Goal: Task Accomplishment & Management: Complete application form

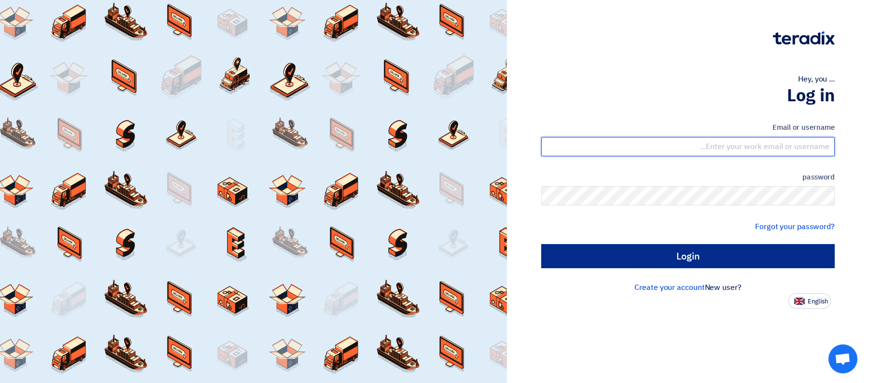
type input "[EMAIL_ADDRESS][DOMAIN_NAME]"
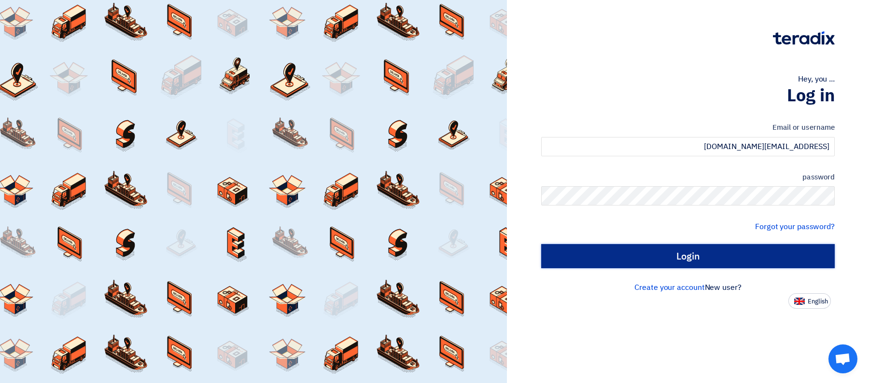
click at [769, 257] on input "Login" at bounding box center [688, 256] width 294 height 24
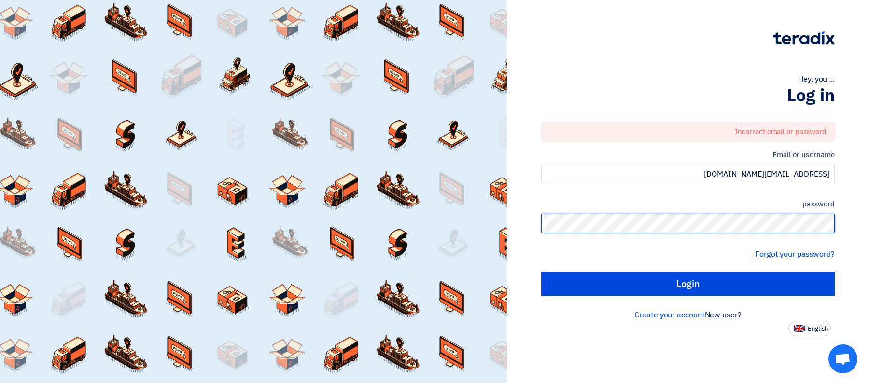
click at [868, 241] on div "Hey, you ... Log in Incorrect email or password Email or username [EMAIL_ADDRES…" at bounding box center [688, 191] width 362 height 383
click at [541, 272] on input "Login" at bounding box center [688, 284] width 294 height 24
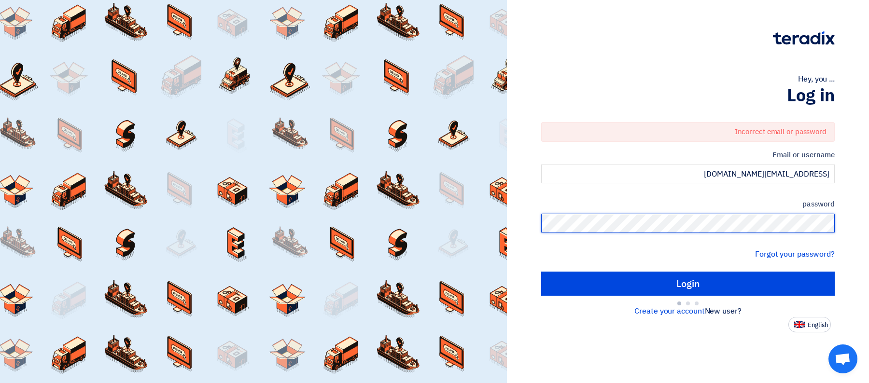
type input "Sign in"
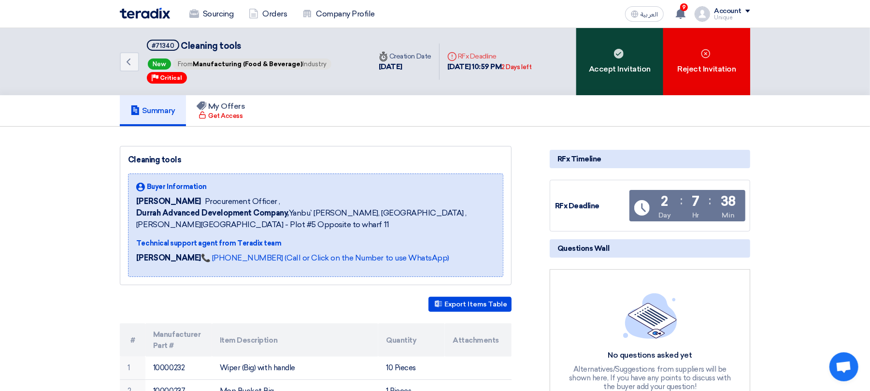
click at [615, 69] on div "Accept Invitation" at bounding box center [619, 61] width 87 height 67
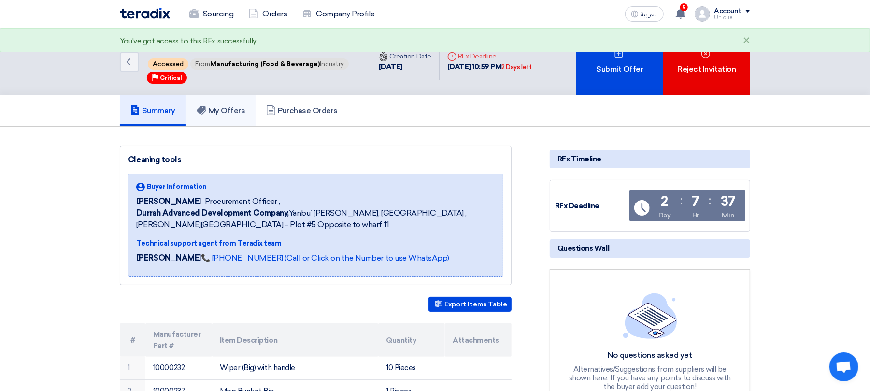
click at [238, 106] on h5 "My Offers" at bounding box center [221, 111] width 49 height 10
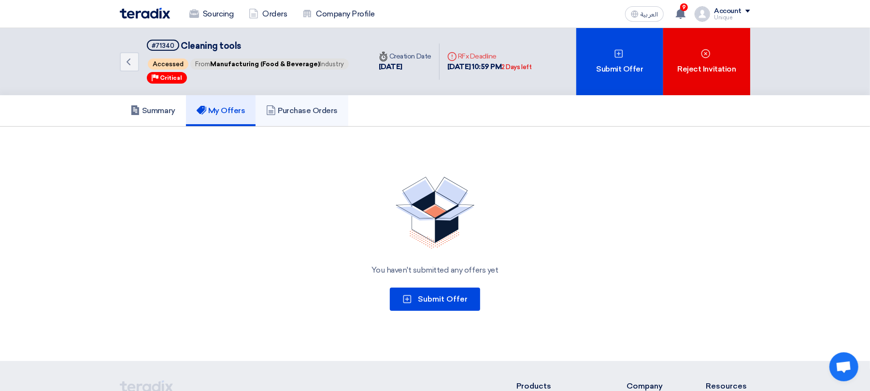
click at [287, 106] on h5 "Purchase Orders" at bounding box center [301, 111] width 71 height 10
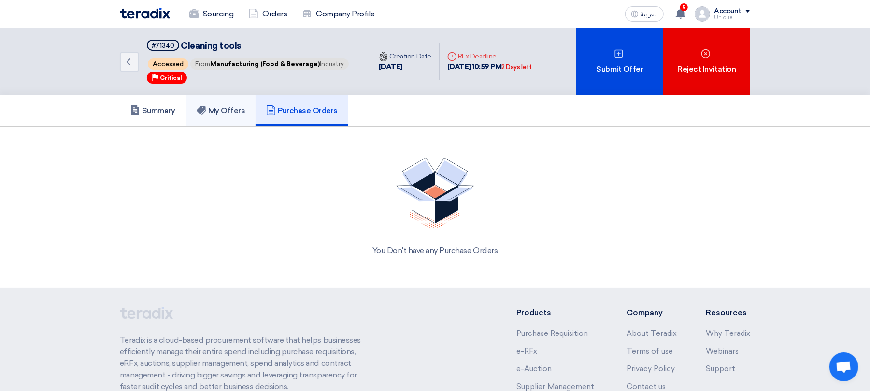
click at [219, 107] on h5 "My Offers" at bounding box center [221, 111] width 49 height 10
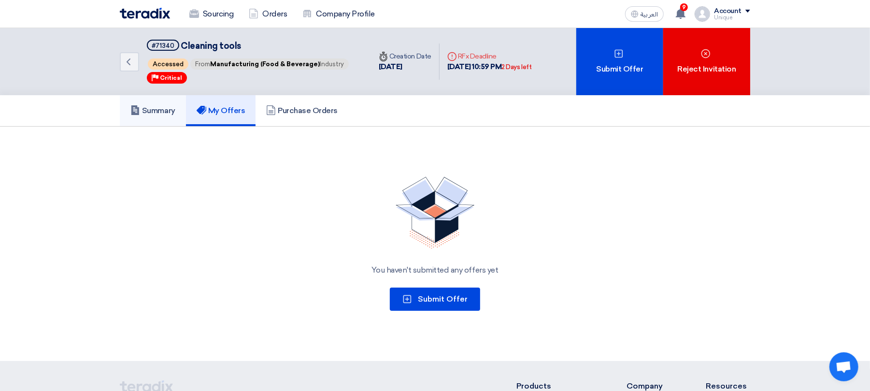
click at [168, 101] on link "Summary" at bounding box center [153, 110] width 66 height 31
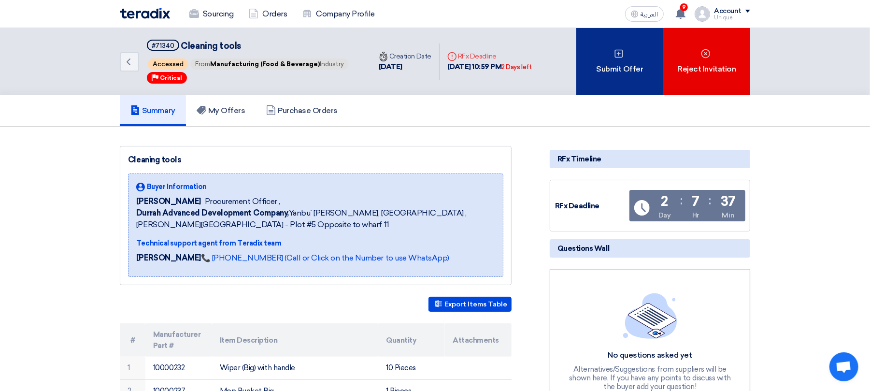
click at [611, 79] on div "Submit Offer" at bounding box center [619, 61] width 87 height 67
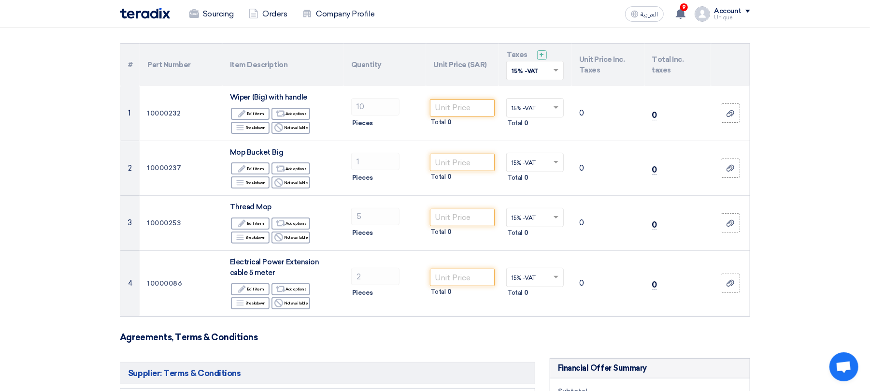
scroll to position [64, 0]
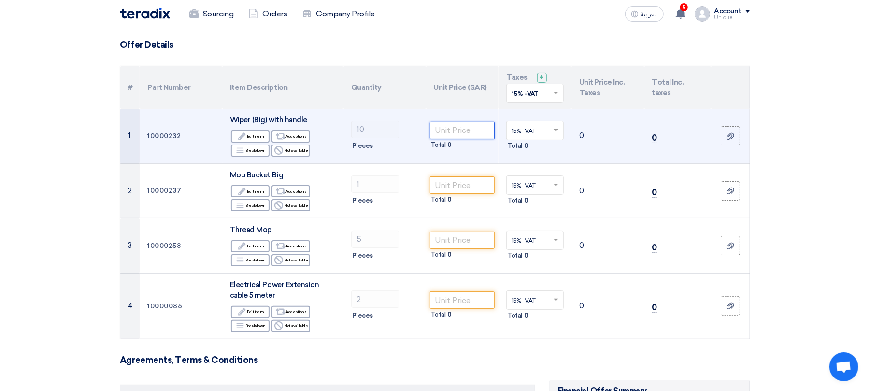
click at [443, 129] on input "number" at bounding box center [462, 130] width 65 height 17
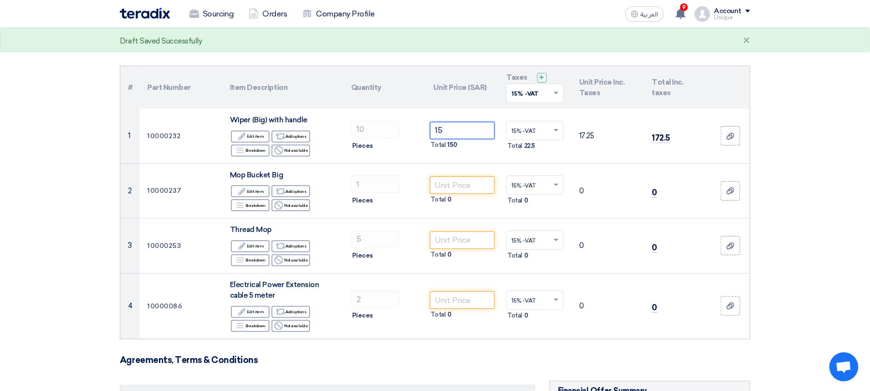
type input "15"
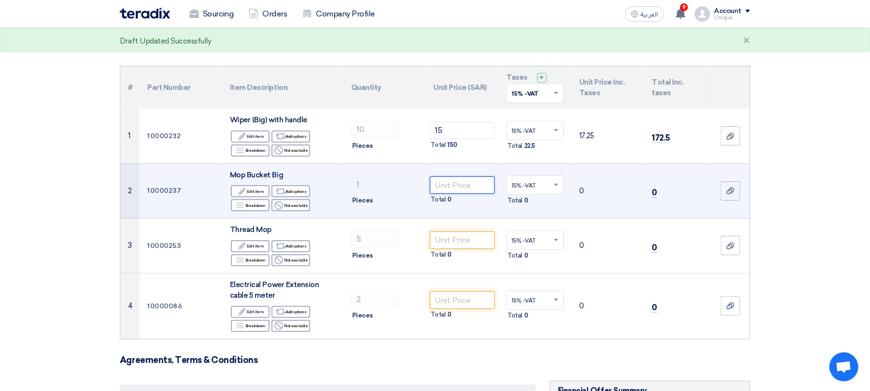
click at [461, 187] on input "number" at bounding box center [462, 184] width 65 height 17
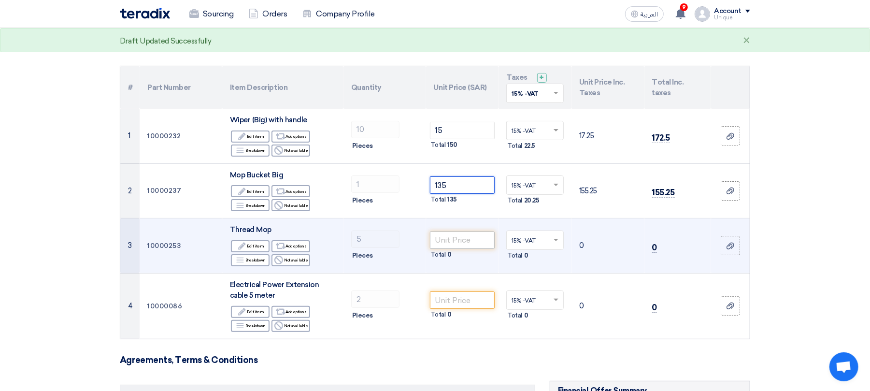
type input "135"
click at [464, 240] on input "number" at bounding box center [462, 239] width 65 height 17
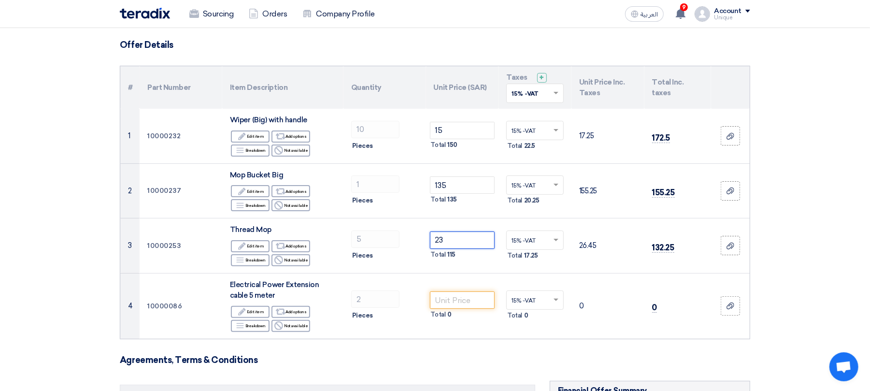
type input "23"
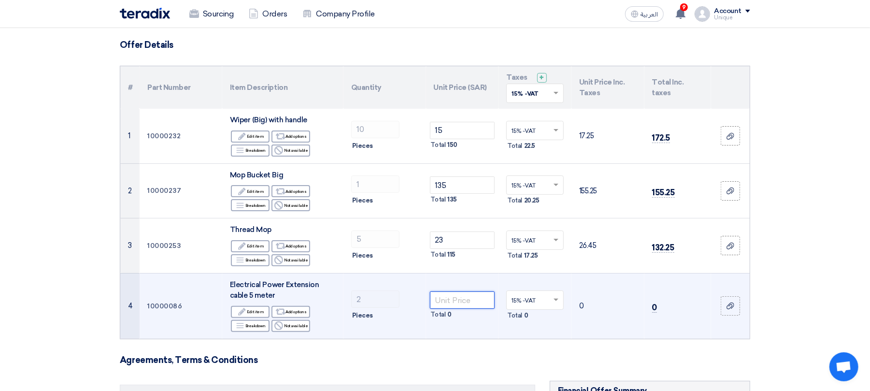
click at [470, 298] on input "number" at bounding box center [462, 299] width 65 height 17
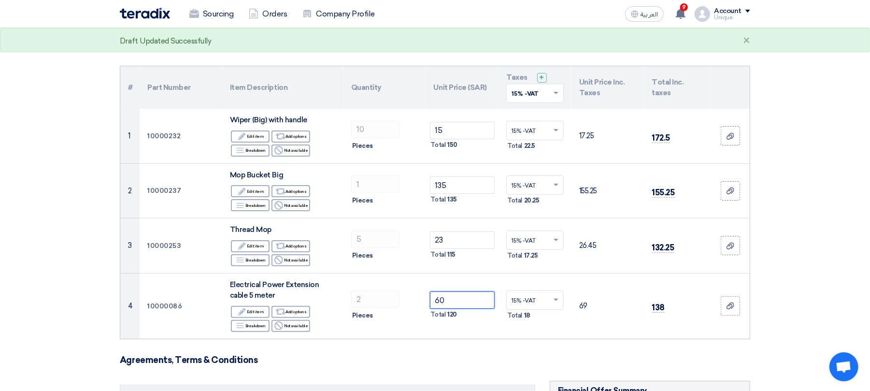
type input "60"
click at [850, 290] on section "Offer Details # Part Number Item Description Quantity Unit Price (SAR) Taxes + …" at bounding box center [435, 387] width 870 height 735
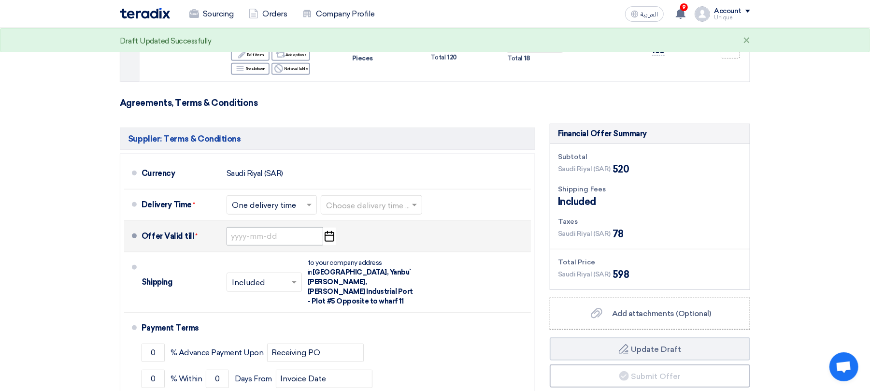
scroll to position [322, 0]
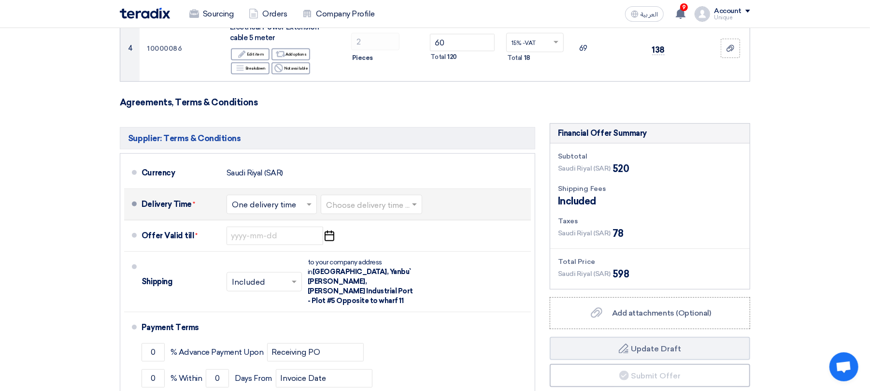
click at [271, 204] on input "text" at bounding box center [272, 205] width 81 height 14
click at [275, 239] on span "One delivery time" at bounding box center [265, 242] width 67 height 9
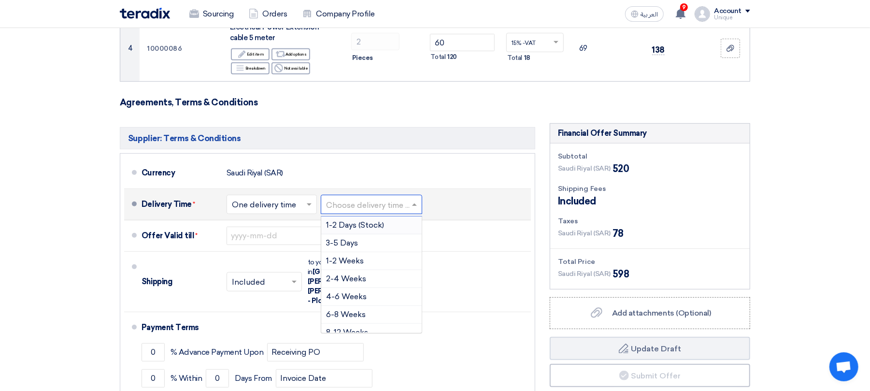
click at [336, 206] on input "text" at bounding box center [372, 205] width 92 height 14
click at [340, 226] on span "1-2 Days (Stock)" at bounding box center [355, 224] width 58 height 9
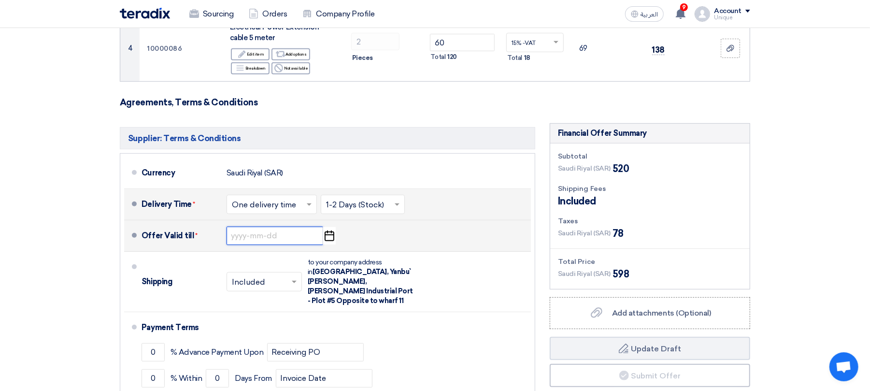
click at [281, 234] on input at bounding box center [274, 235] width 97 height 18
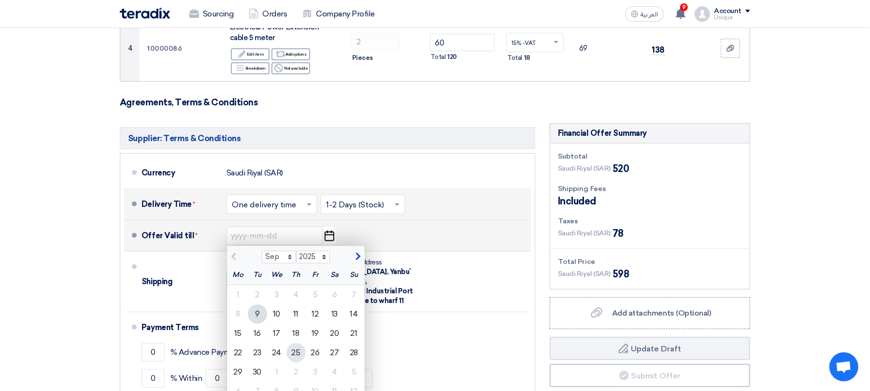
click at [294, 352] on div "25" at bounding box center [295, 352] width 19 height 19
type input "9/25/2025"
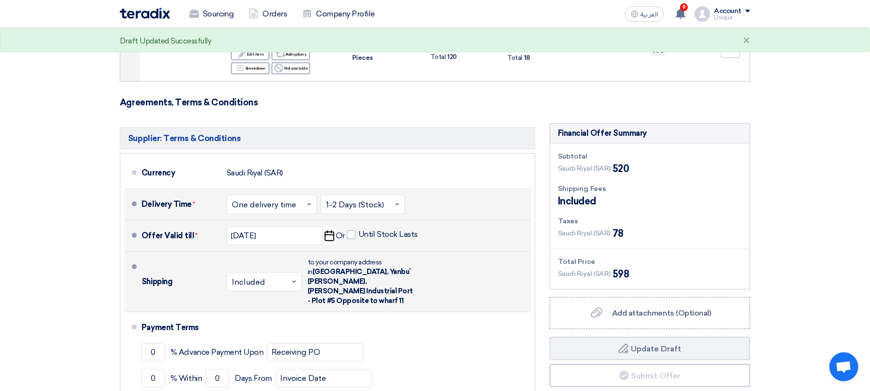
scroll to position [386, 0]
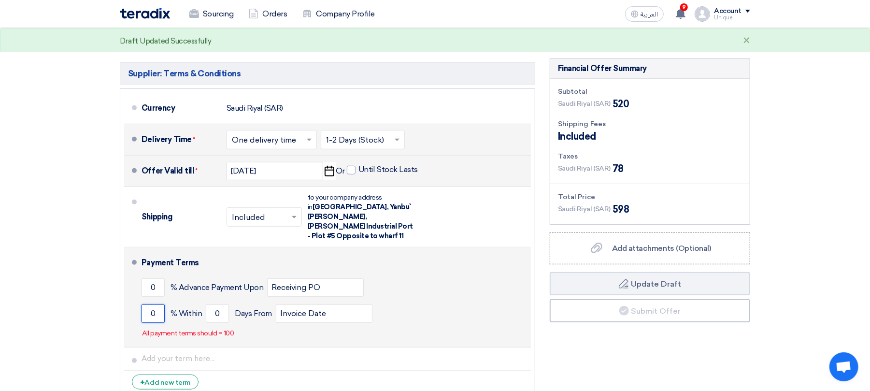
click at [156, 309] on input "0" at bounding box center [152, 313] width 23 height 18
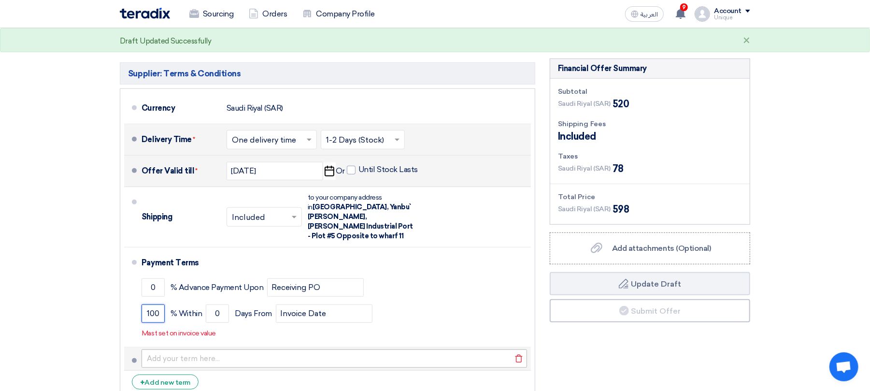
scroll to position [0, 0]
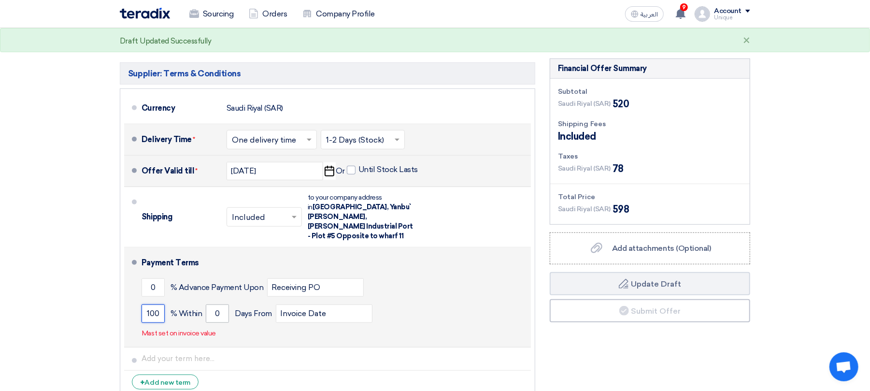
type input "100"
click at [219, 304] on input "0" at bounding box center [217, 313] width 23 height 18
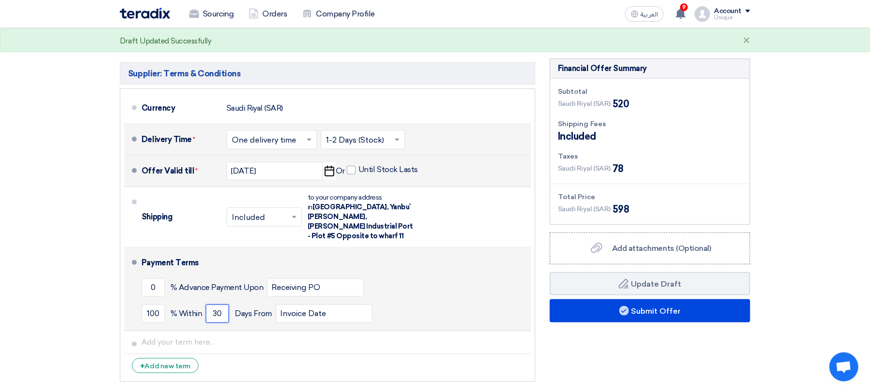
type input "30"
click at [485, 274] on div "0 % Advance Payment Upon Receiving PO" at bounding box center [333, 287] width 385 height 26
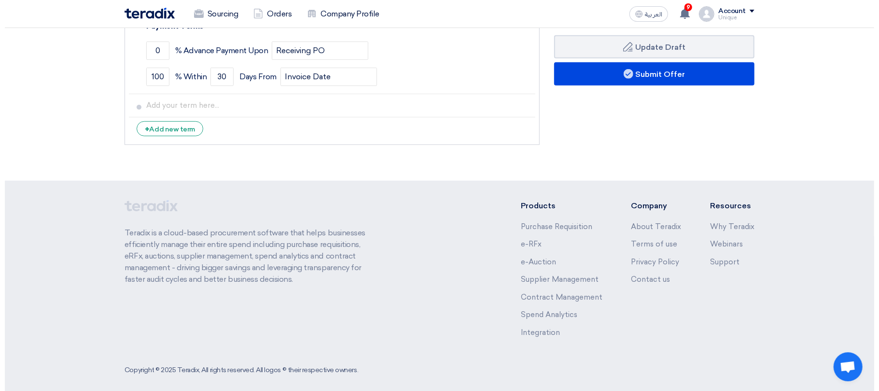
scroll to position [624, 0]
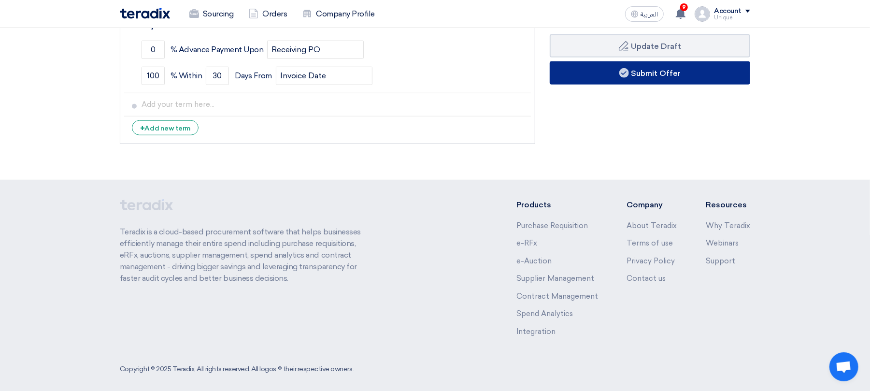
click at [613, 71] on button "Submit Offer" at bounding box center [649, 72] width 200 height 23
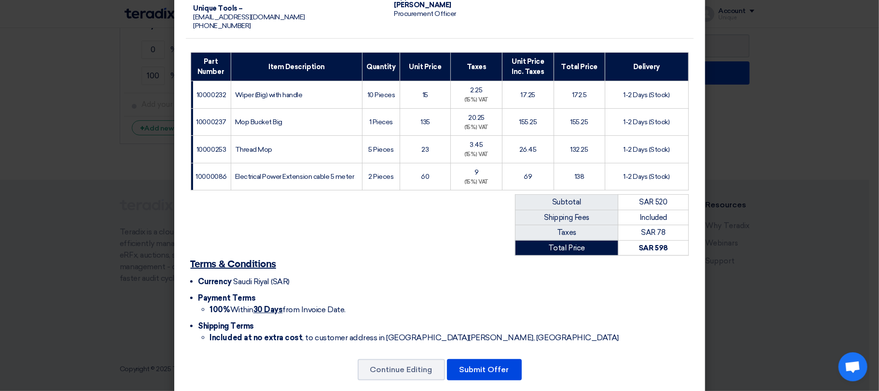
scroll to position [134, 0]
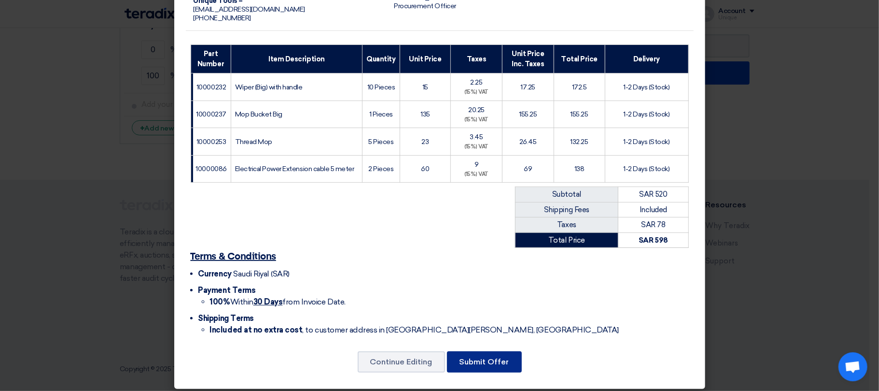
click at [491, 358] on button "Submit Offer" at bounding box center [484, 361] width 75 height 21
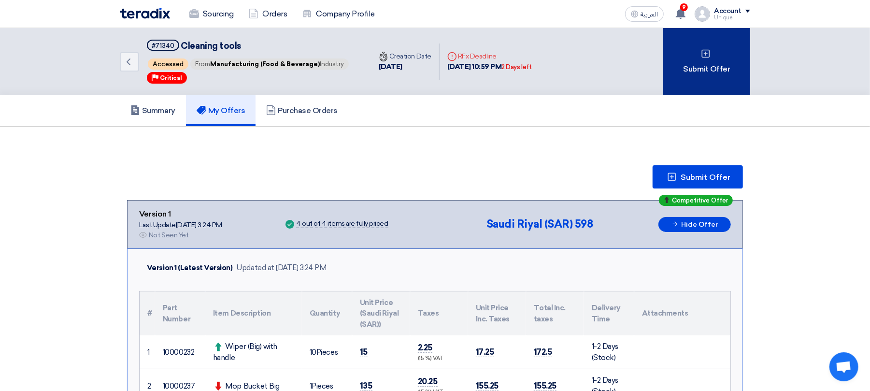
click at [689, 70] on div "Submit Offer" at bounding box center [706, 61] width 87 height 67
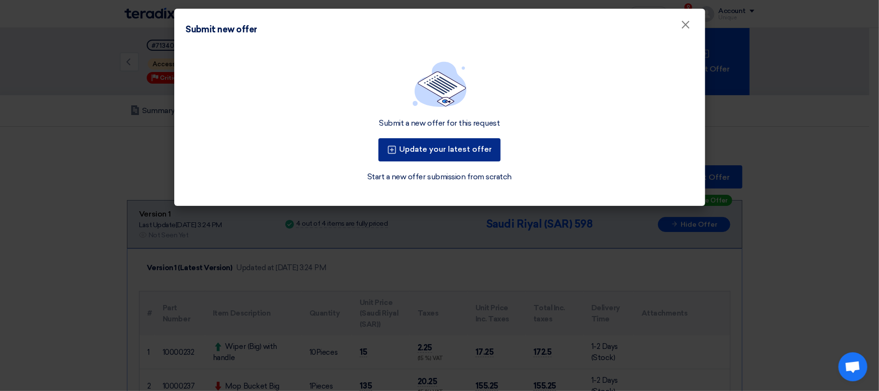
click at [462, 154] on button "Update your latest offer" at bounding box center [440, 149] width 122 height 23
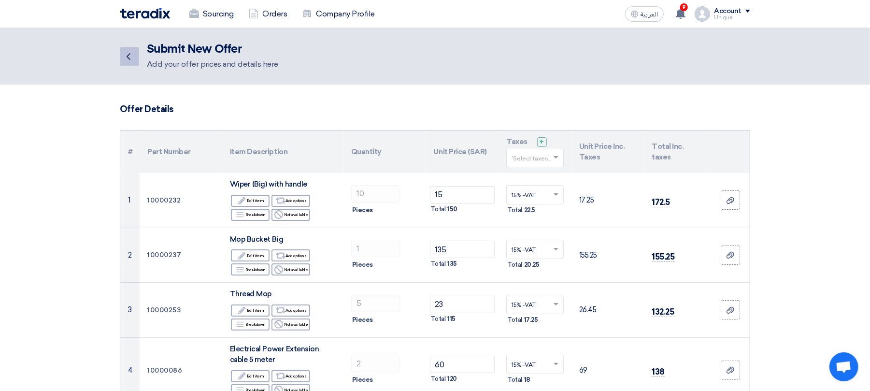
click at [126, 56] on icon "Back" at bounding box center [129, 57] width 12 height 12
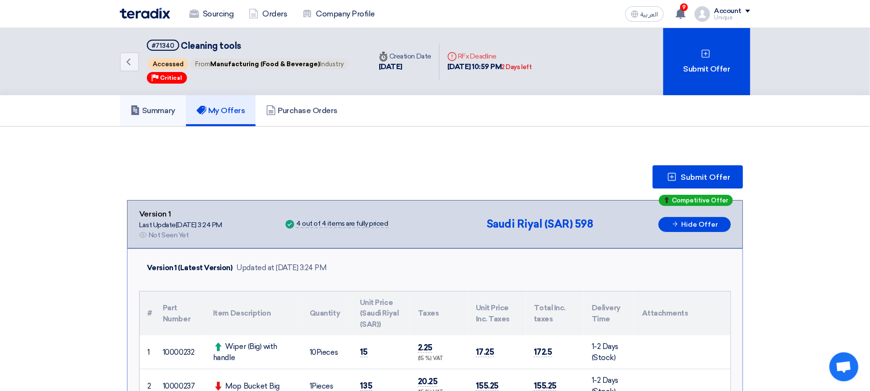
click at [166, 107] on h5 "Summary" at bounding box center [152, 111] width 45 height 10
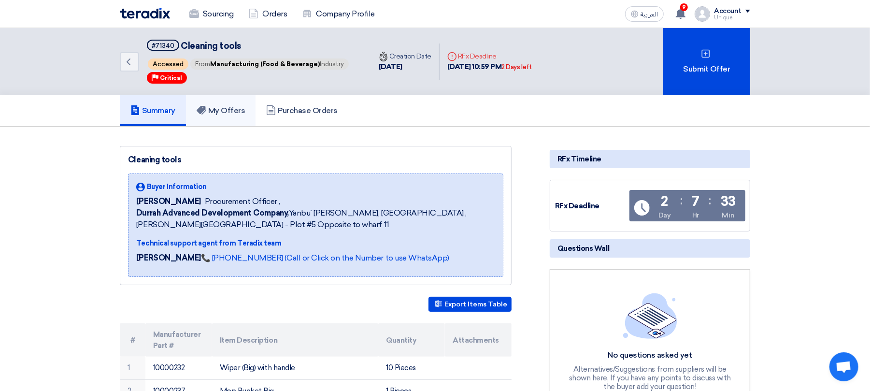
click at [242, 121] on link "My Offers" at bounding box center [221, 110] width 70 height 31
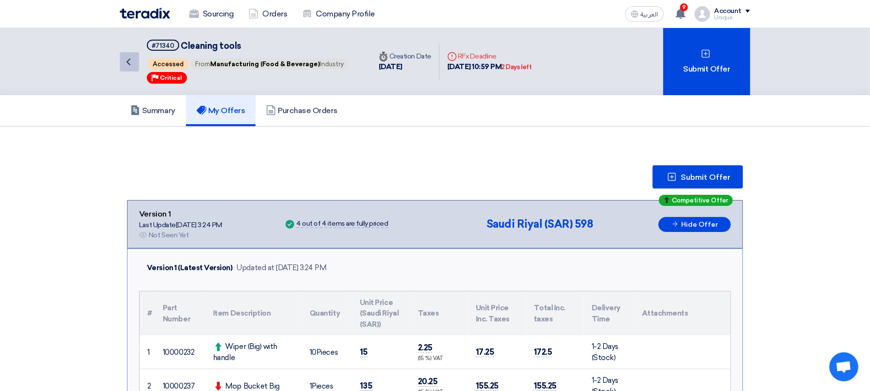
click at [138, 68] on link "Back" at bounding box center [129, 61] width 19 height 19
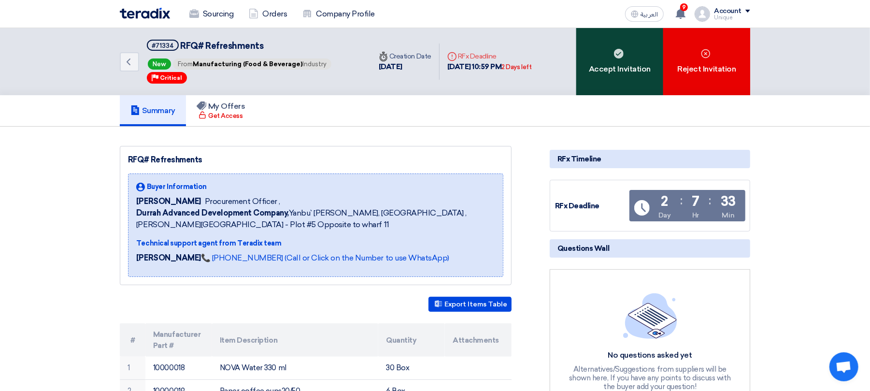
click at [596, 84] on div "Accept Invitation" at bounding box center [619, 61] width 87 height 67
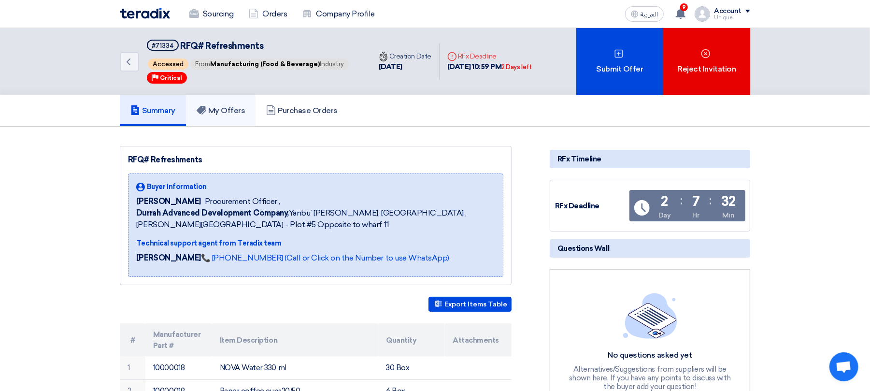
click at [230, 106] on h5 "My Offers" at bounding box center [221, 111] width 49 height 10
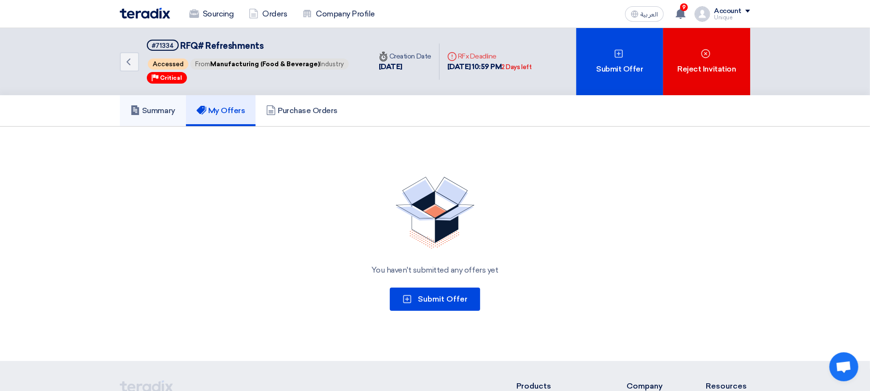
click at [158, 111] on h5 "Summary" at bounding box center [152, 111] width 45 height 10
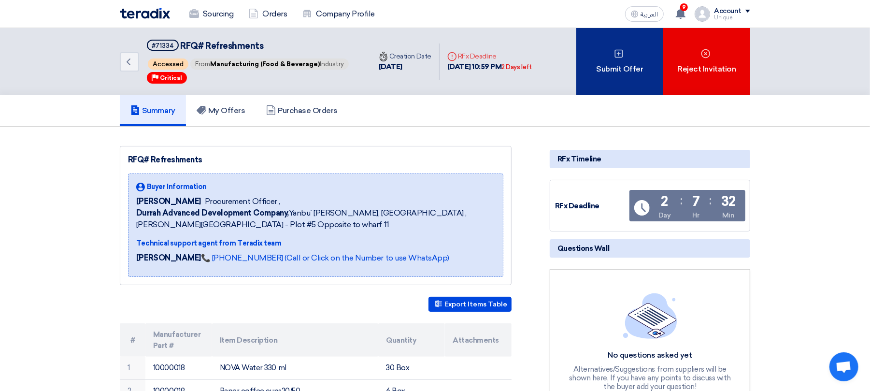
click at [619, 84] on div "Submit Offer" at bounding box center [619, 61] width 87 height 67
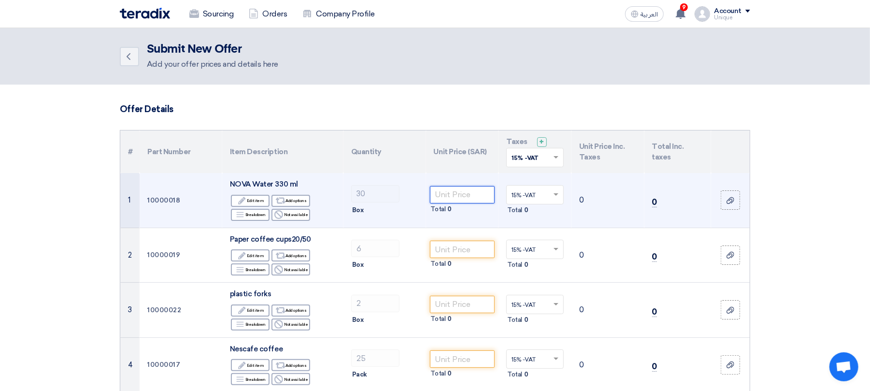
click at [466, 199] on input "number" at bounding box center [462, 194] width 65 height 17
type input "3"
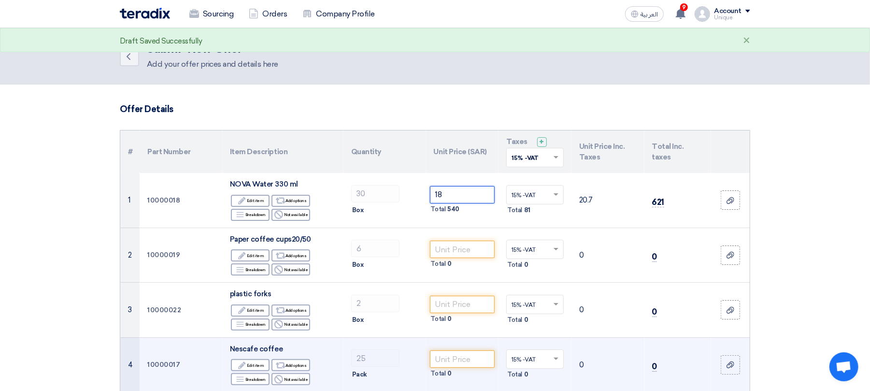
type input "18"
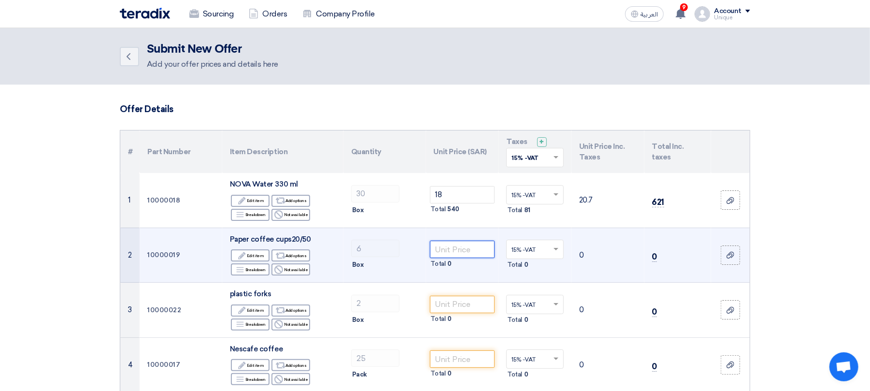
click at [447, 253] on input "number" at bounding box center [462, 248] width 65 height 17
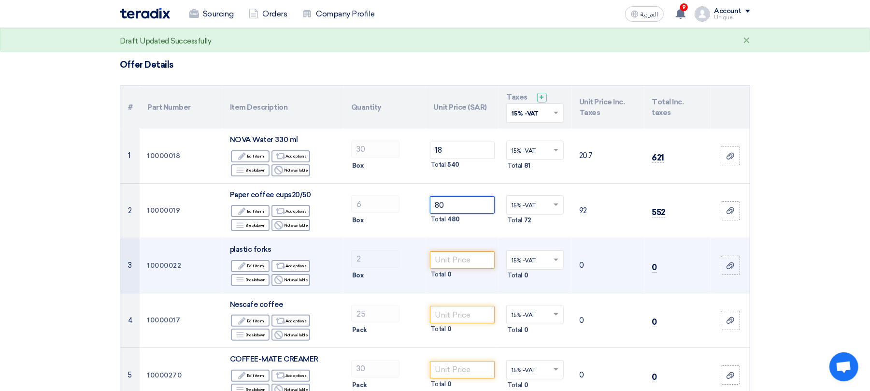
scroll to position [64, 0]
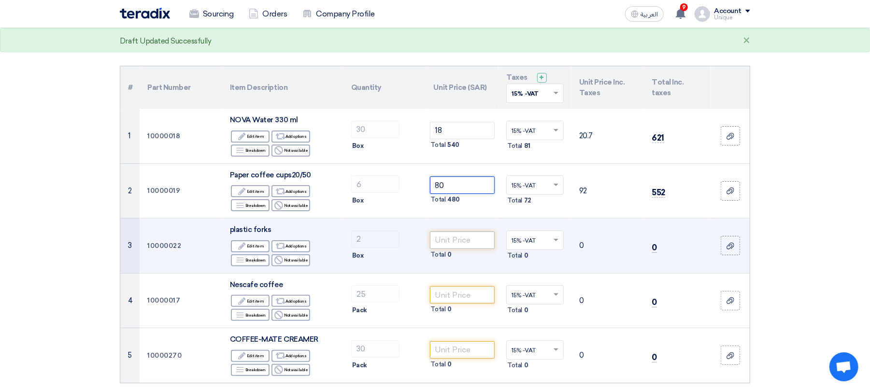
type input "80"
click at [452, 242] on input "number" at bounding box center [462, 239] width 65 height 17
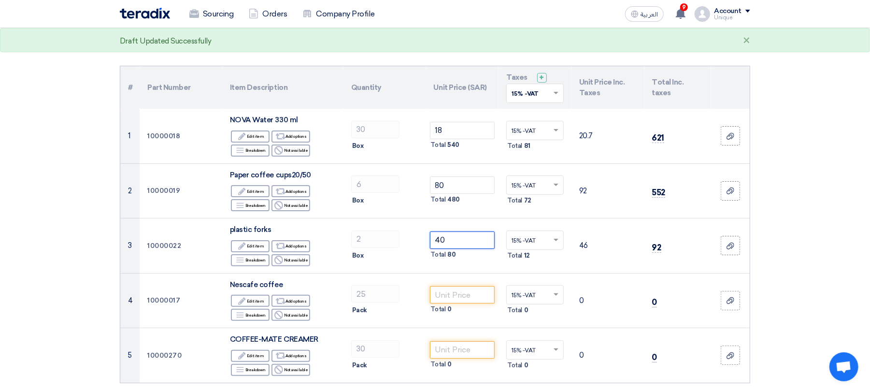
type input "40"
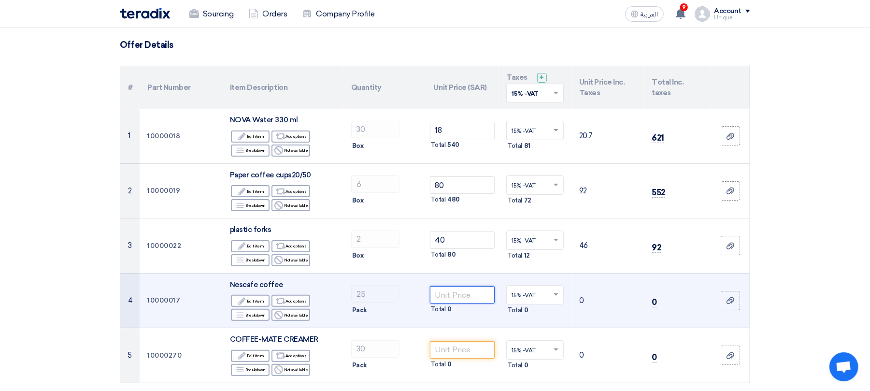
click at [479, 292] on input "number" at bounding box center [462, 294] width 65 height 17
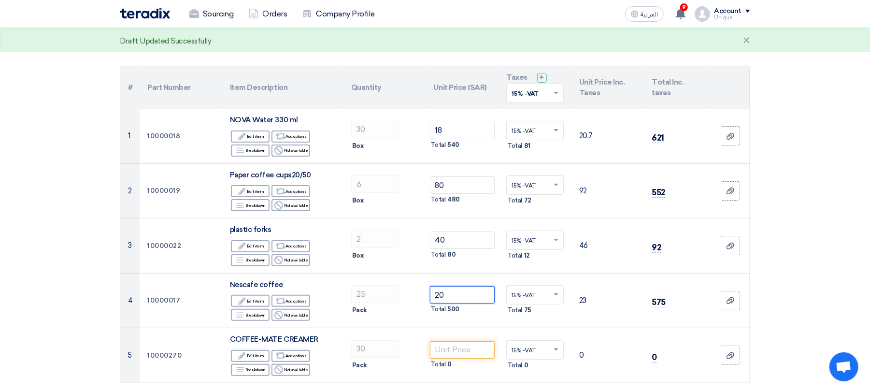
type input "20"
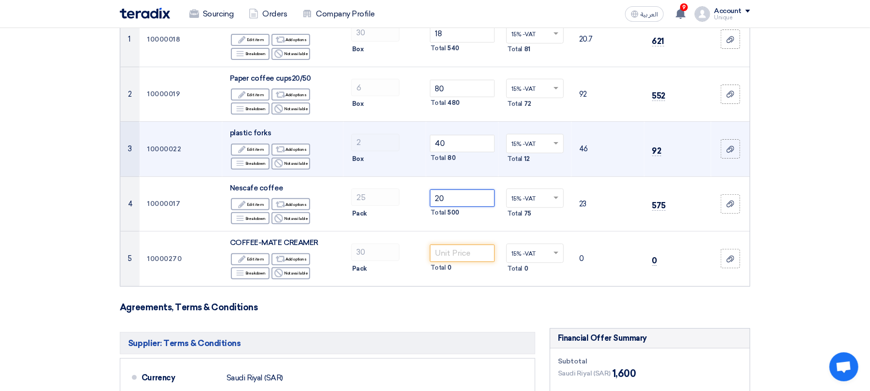
scroll to position [193, 0]
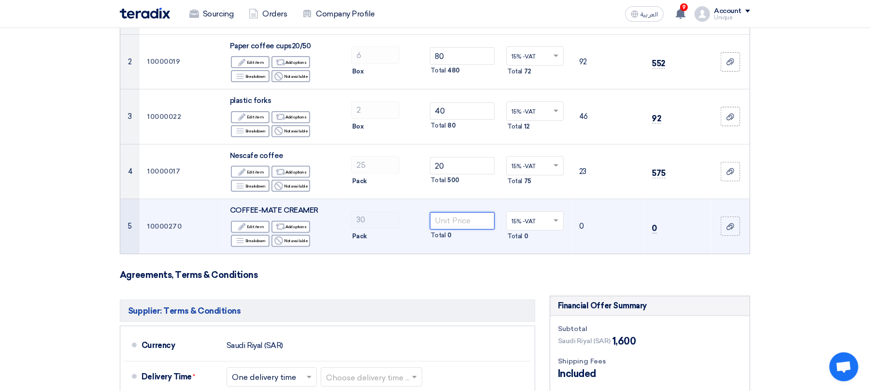
click at [443, 215] on input "number" at bounding box center [462, 220] width 65 height 17
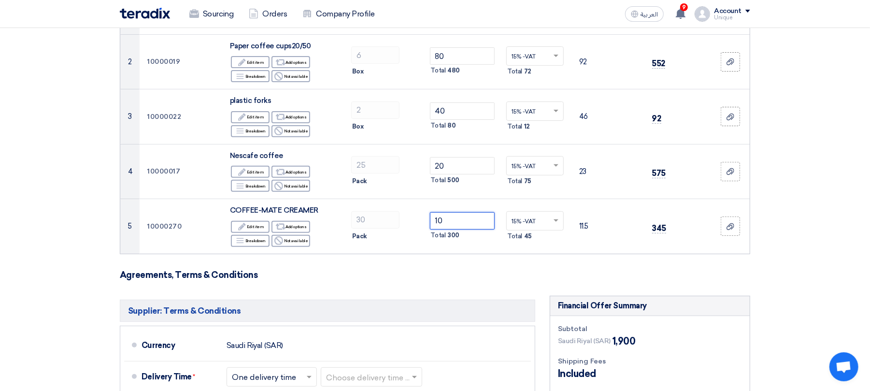
type input "10"
click at [794, 306] on section "Offer Details # Part Number Item Description Quantity Unit Price (SAR) Taxes + …" at bounding box center [435, 280] width 870 height 779
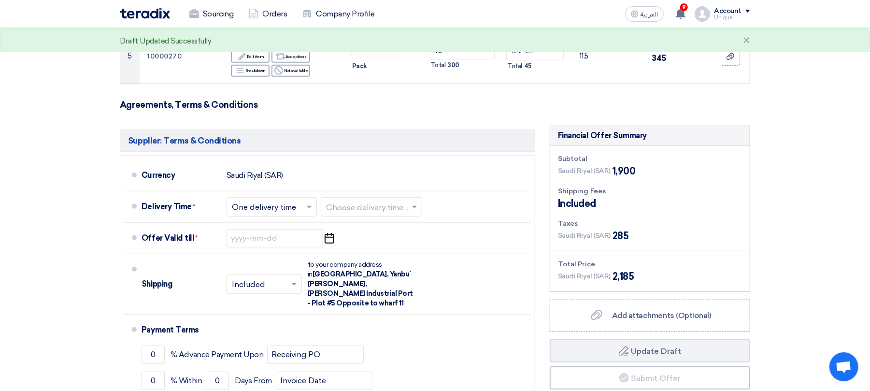
scroll to position [515, 0]
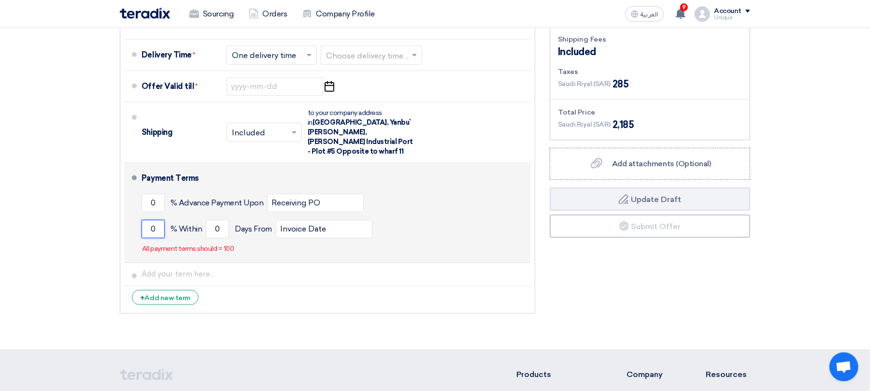
click at [152, 223] on input "0" at bounding box center [152, 229] width 23 height 18
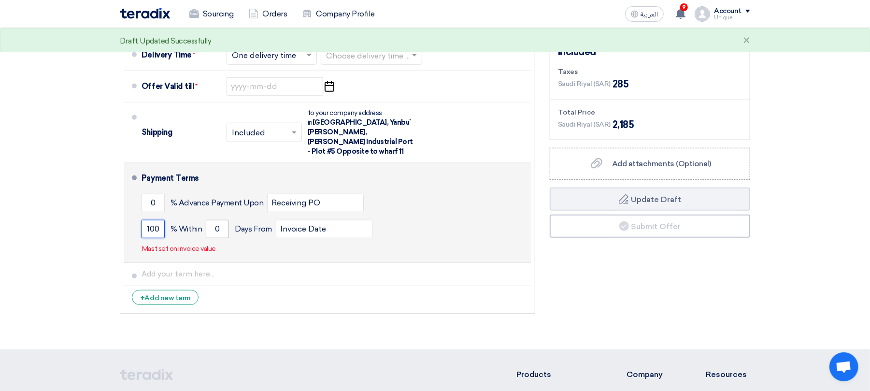
type input "100"
click at [211, 220] on input "0" at bounding box center [217, 229] width 23 height 18
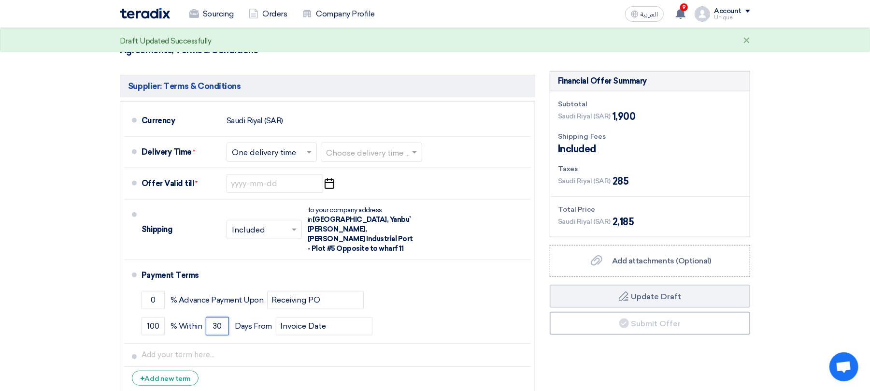
scroll to position [322, 0]
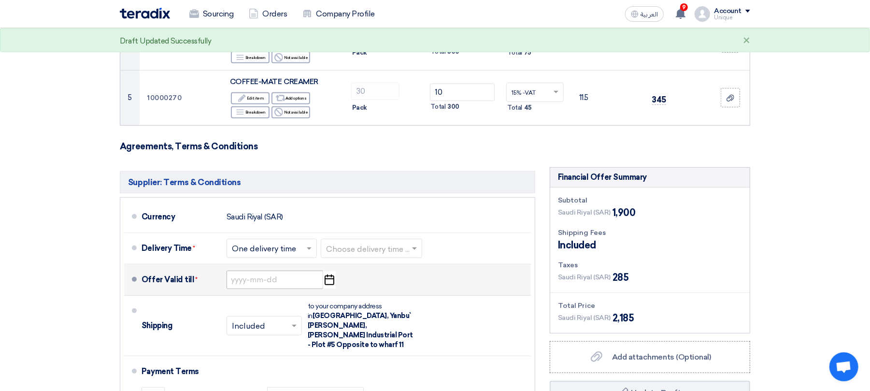
type input "30"
click at [265, 281] on input at bounding box center [274, 279] width 97 height 18
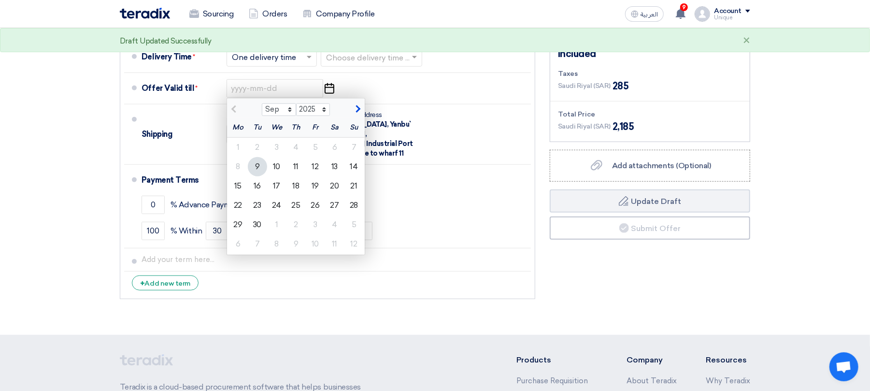
scroll to position [515, 0]
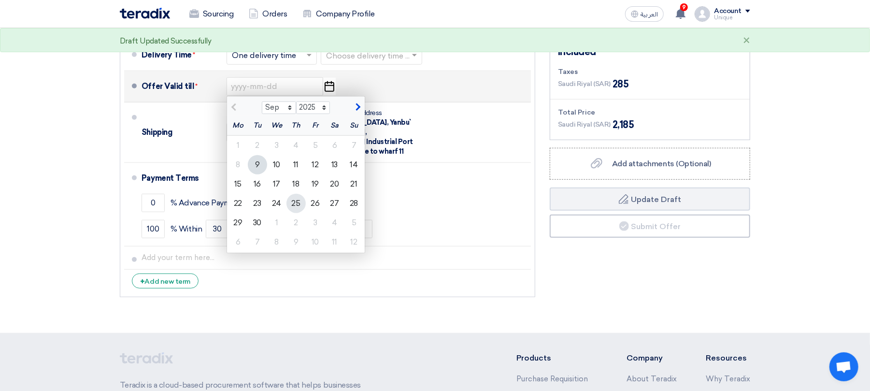
click at [302, 199] on div "25" at bounding box center [295, 203] width 19 height 19
type input "9/25/2025"
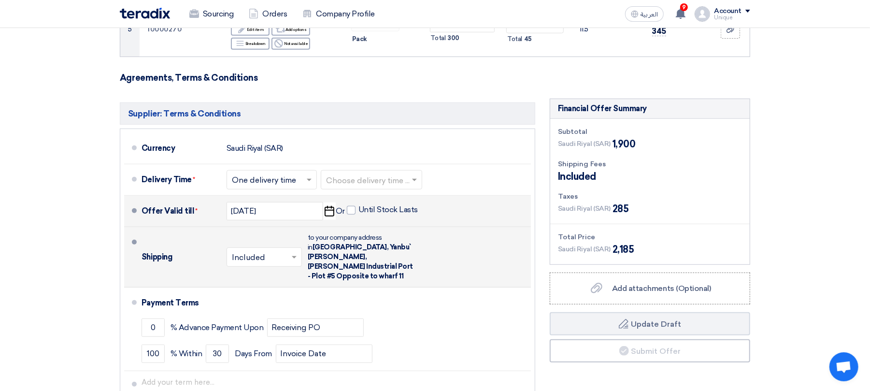
scroll to position [386, 0]
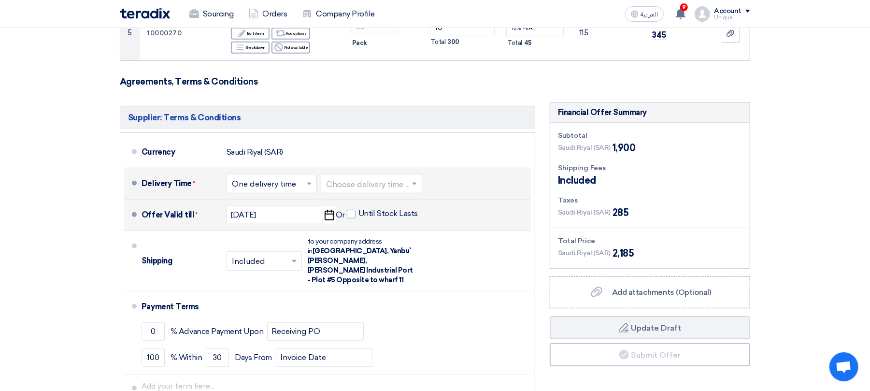
click at [371, 187] on input "text" at bounding box center [372, 184] width 92 height 14
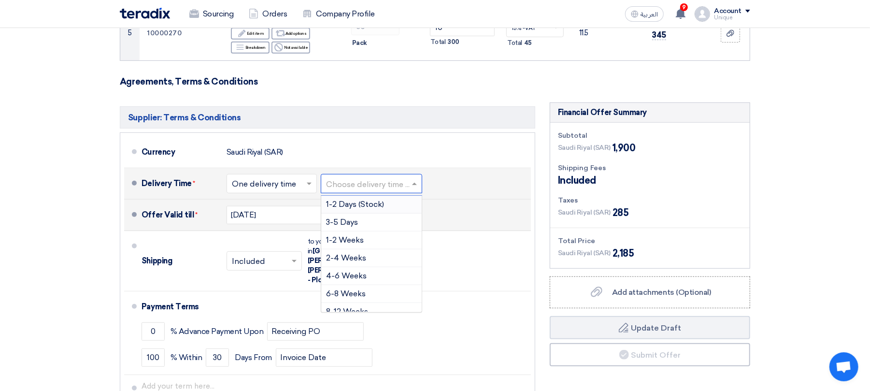
click at [387, 209] on div "1-2 Days (Stock)" at bounding box center [371, 205] width 100 height 18
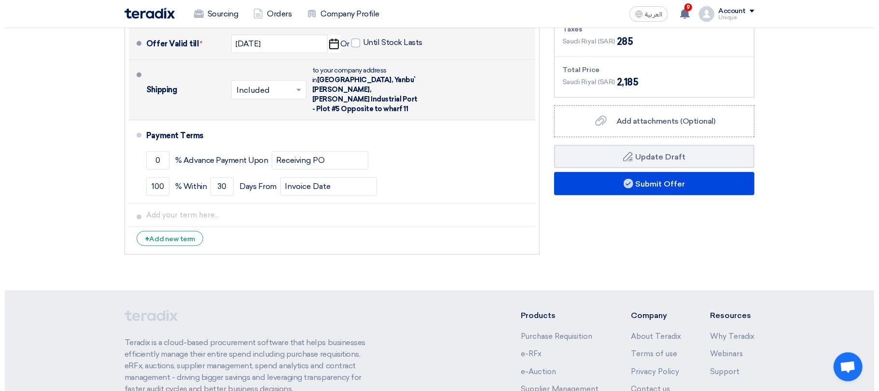
scroll to position [579, 0]
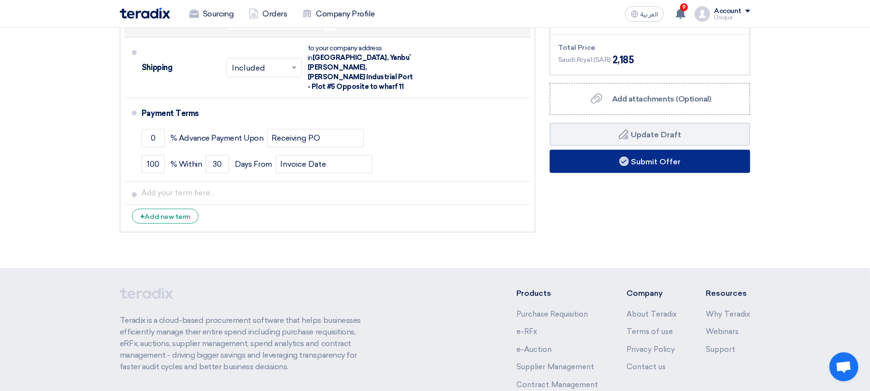
click at [727, 167] on button "Submit Offer" at bounding box center [649, 161] width 200 height 23
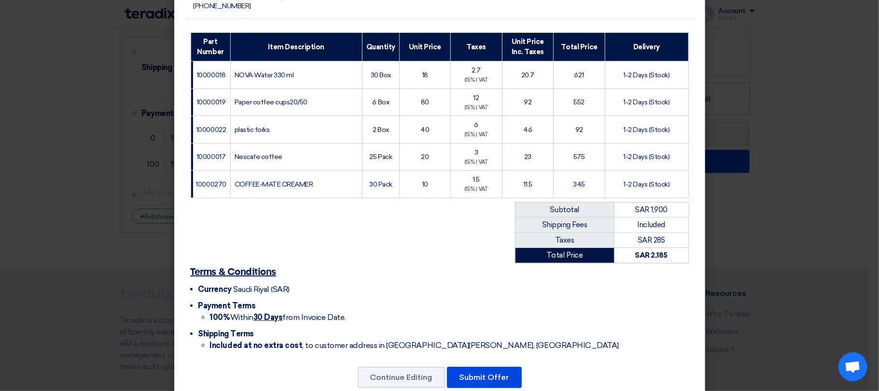
scroll to position [160, 0]
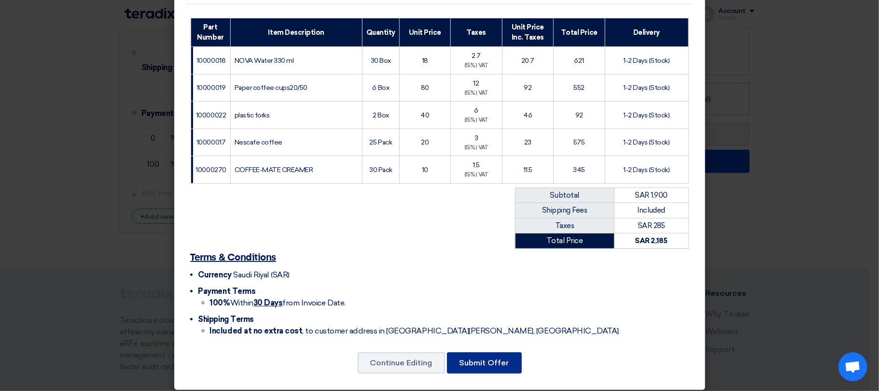
click at [484, 358] on button "Submit Offer" at bounding box center [484, 362] width 75 height 21
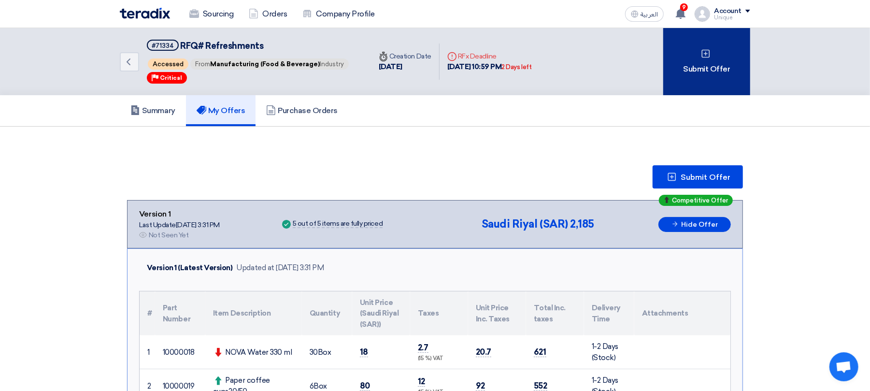
click at [688, 76] on div "Submit Offer" at bounding box center [706, 61] width 87 height 67
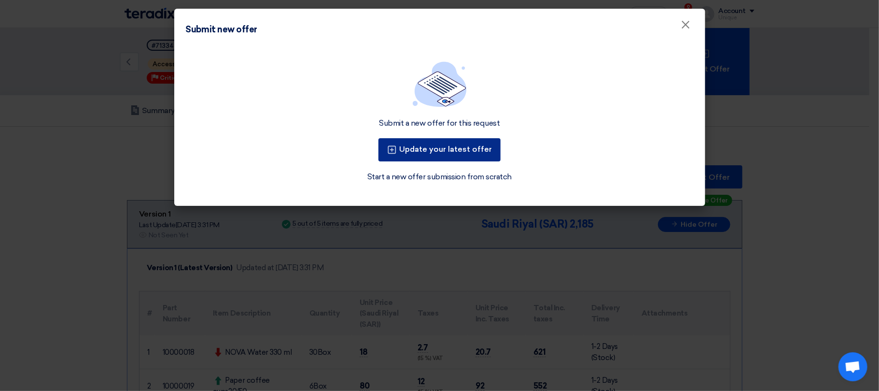
click at [435, 152] on button "Update your latest offer" at bounding box center [440, 149] width 122 height 23
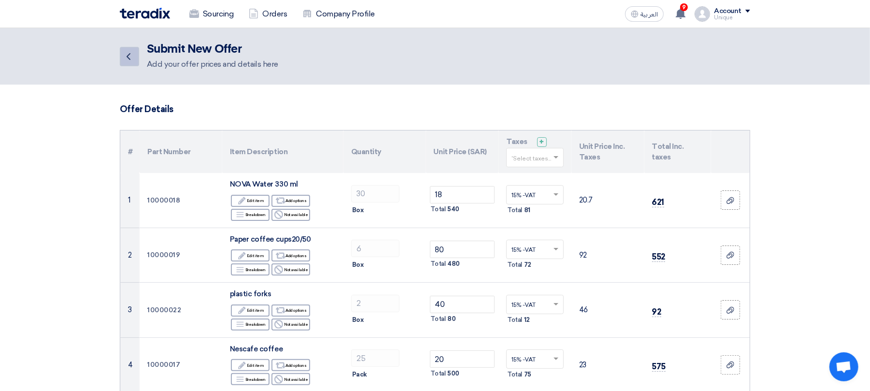
click at [130, 55] on icon "Back" at bounding box center [129, 57] width 12 height 12
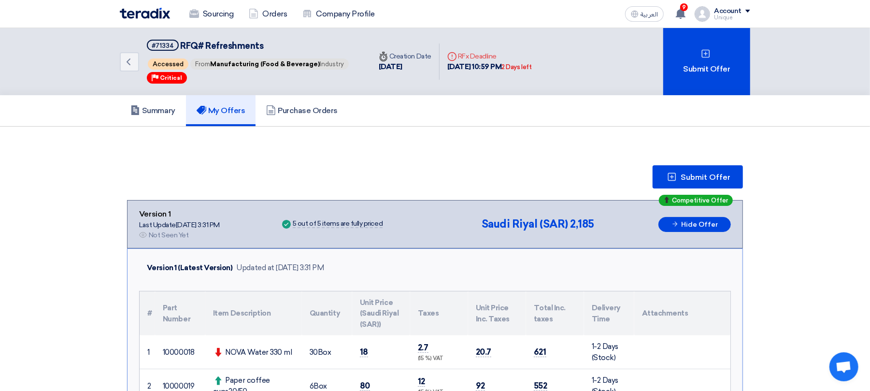
click at [213, 108] on h5 "My Offers" at bounding box center [221, 111] width 49 height 10
click at [164, 108] on h5 "Summary" at bounding box center [152, 111] width 45 height 10
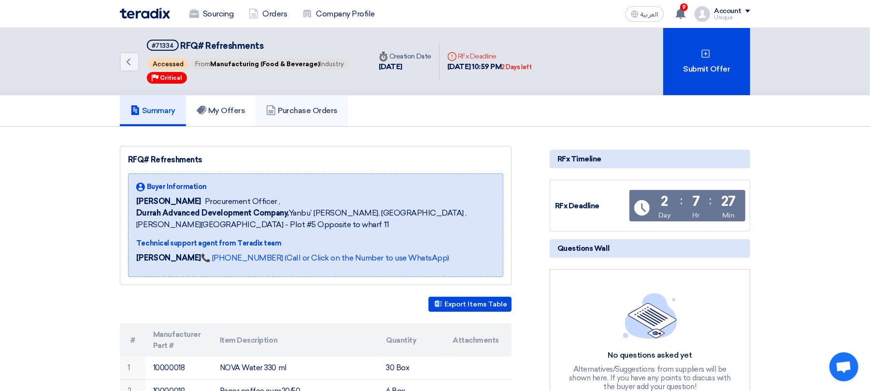
click at [313, 109] on h5 "Purchase Orders" at bounding box center [301, 111] width 71 height 10
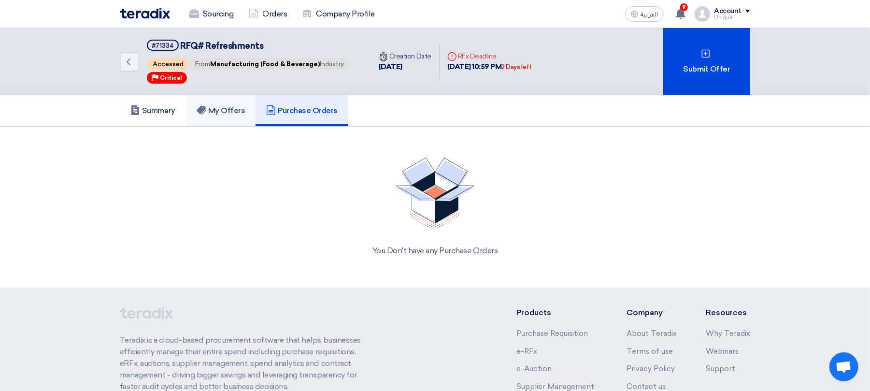
click at [248, 109] on link "My Offers" at bounding box center [221, 110] width 70 height 31
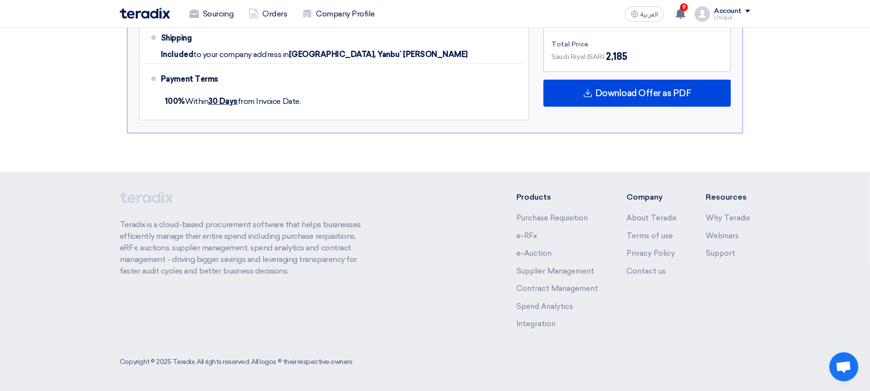
scroll to position [530, 0]
